Goal: Task Accomplishment & Management: Use online tool/utility

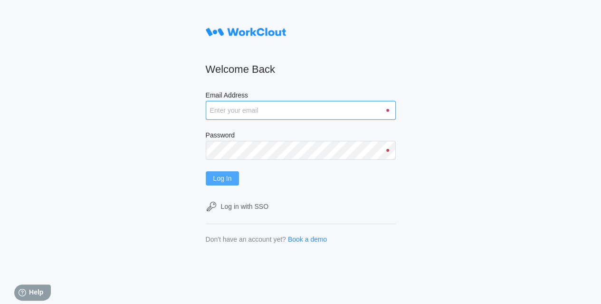
type input "[EMAIL_ADDRESS][DOMAIN_NAME]"
click at [227, 177] on span "Log In" at bounding box center [222, 178] width 19 height 7
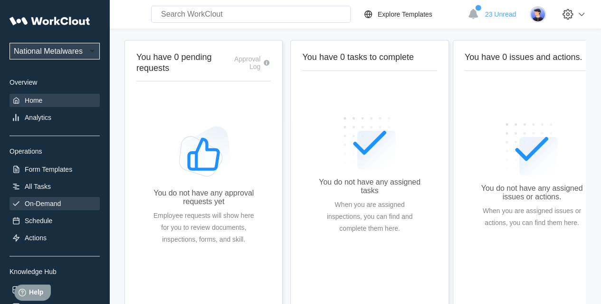
click at [48, 204] on div "On-Demand" at bounding box center [43, 204] width 36 height 8
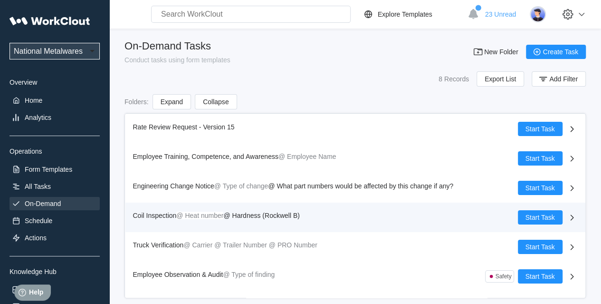
scroll to position [52, 0]
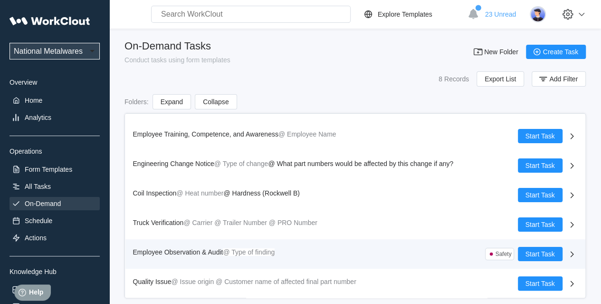
click at [203, 254] on span "Employee Observation & Audit" at bounding box center [178, 252] width 90 height 8
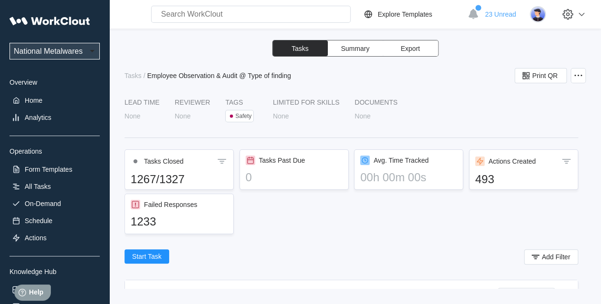
scroll to position [143, 0]
